Goal: Find specific page/section: Find specific page/section

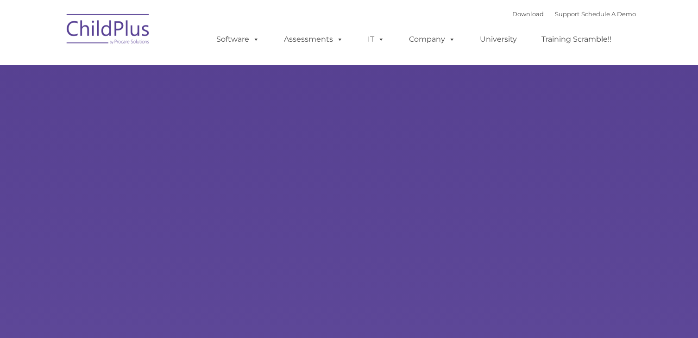
select select "MEDIUM"
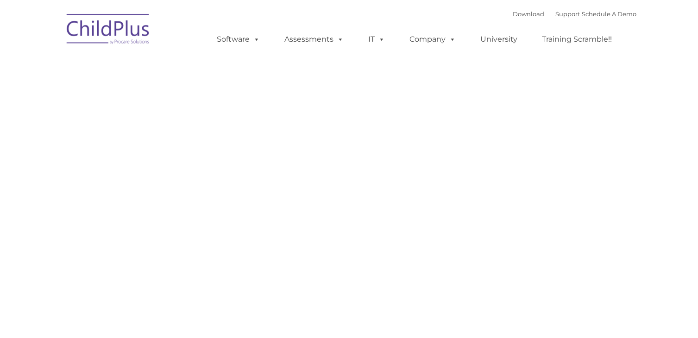
type input ""
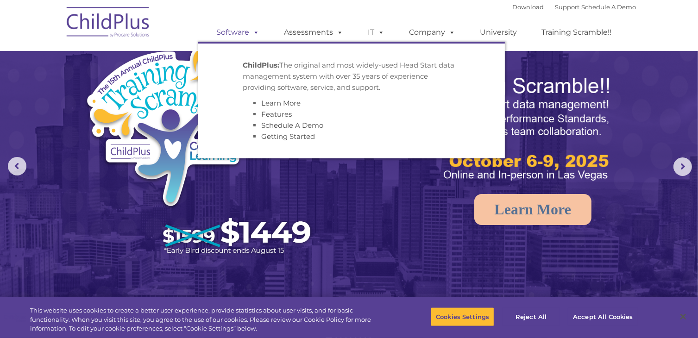
click at [248, 26] on link "Software" at bounding box center [239, 32] width 62 height 19
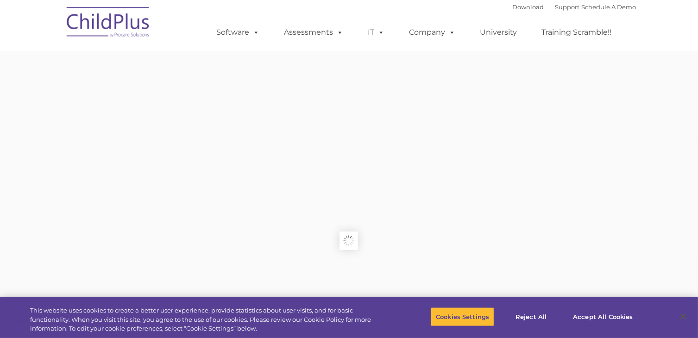
type input ""
